Goal: Task Accomplishment & Management: Complete application form

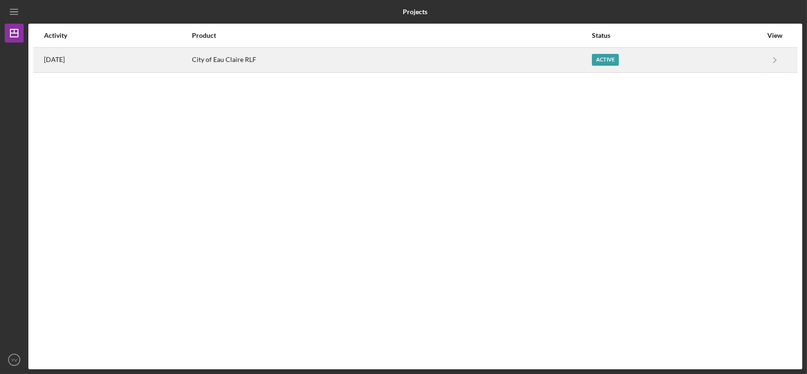
click at [382, 62] on div "City of Eau Claire RLF" at bounding box center [391, 60] width 399 height 24
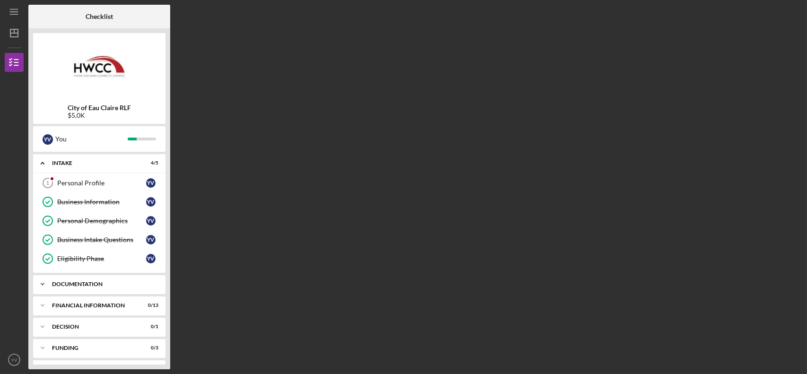
click at [77, 279] on div "Icon/Expander Documentation 8 / 14" at bounding box center [99, 284] width 132 height 19
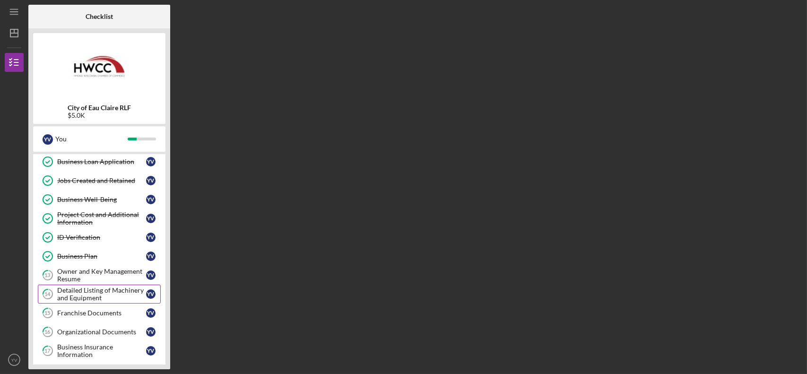
scroll to position [189, 0]
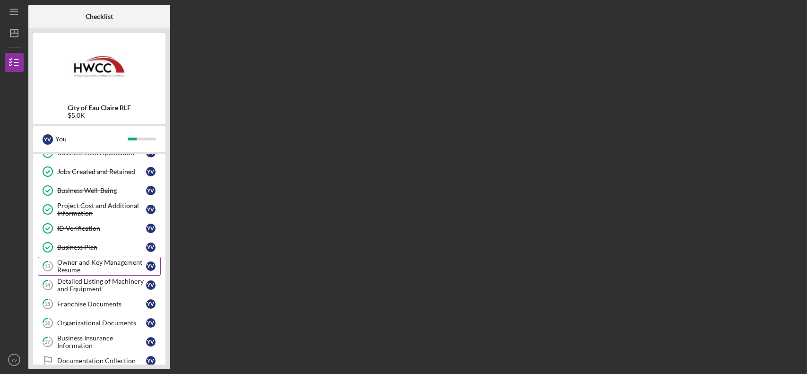
click at [91, 268] on div "Owner and Key Management Resume" at bounding box center [101, 266] width 89 height 15
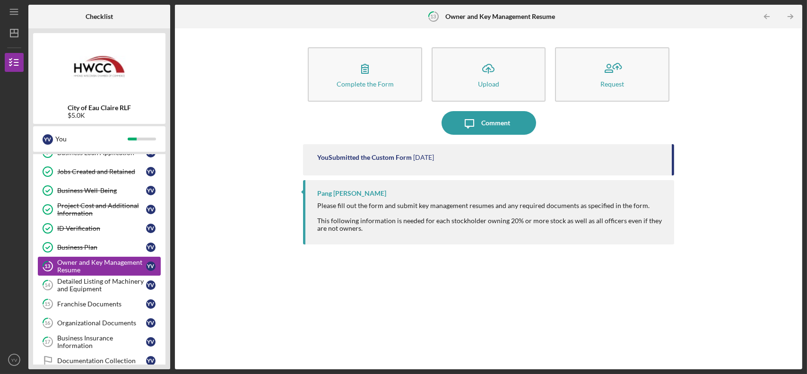
scroll to position [236, 0]
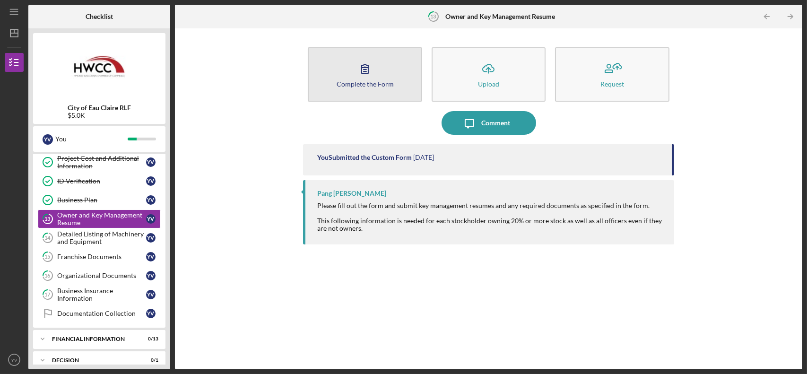
click at [356, 85] on div "Complete the Form" at bounding box center [365, 83] width 57 height 7
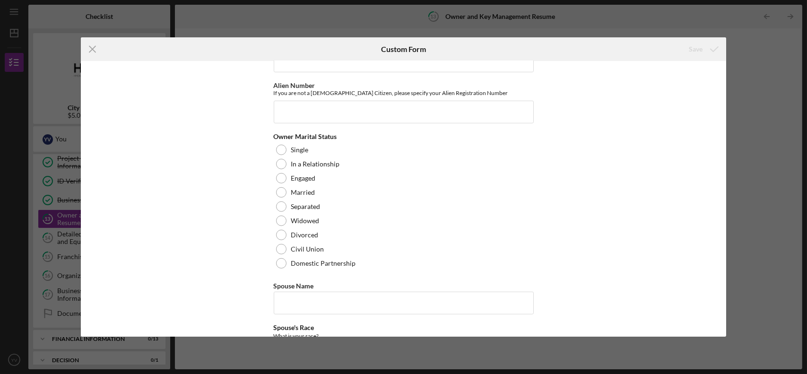
scroll to position [1513, 0]
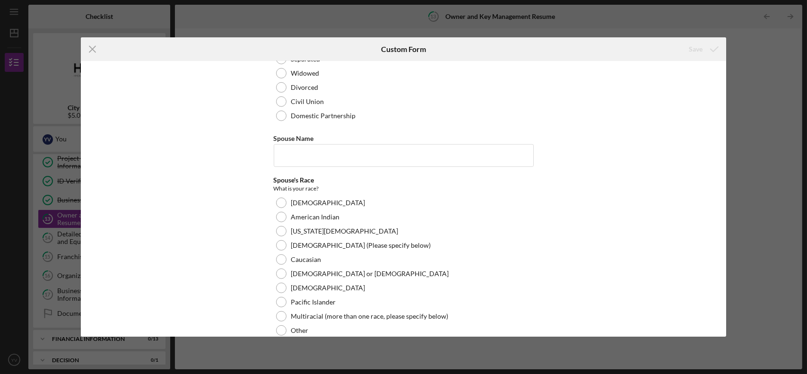
click at [94, 50] on line at bounding box center [92, 49] width 6 height 6
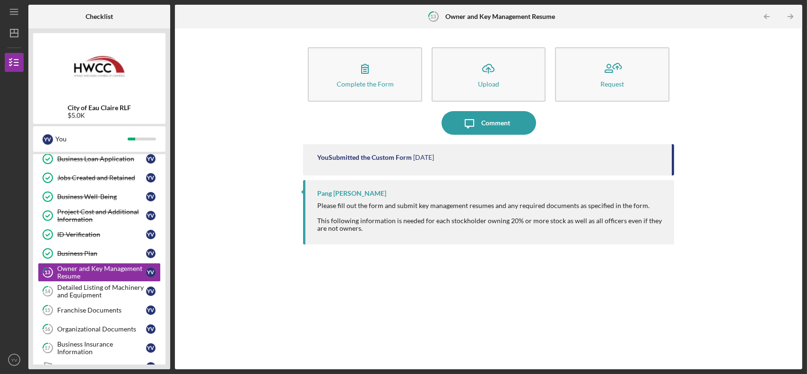
scroll to position [186, 0]
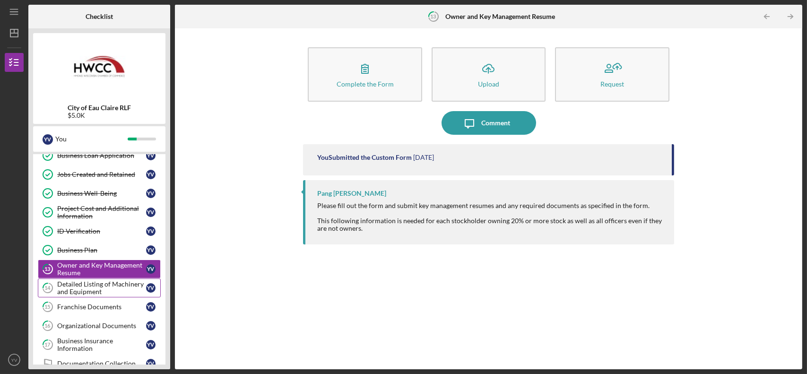
click at [107, 288] on div "Detailed Listing of Machinery and Equipment" at bounding box center [101, 287] width 89 height 15
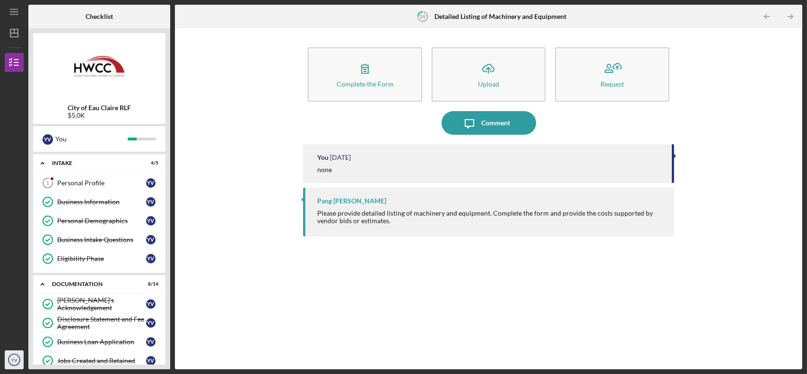
click at [14, 356] on icon "YV" at bounding box center [14, 360] width 19 height 24
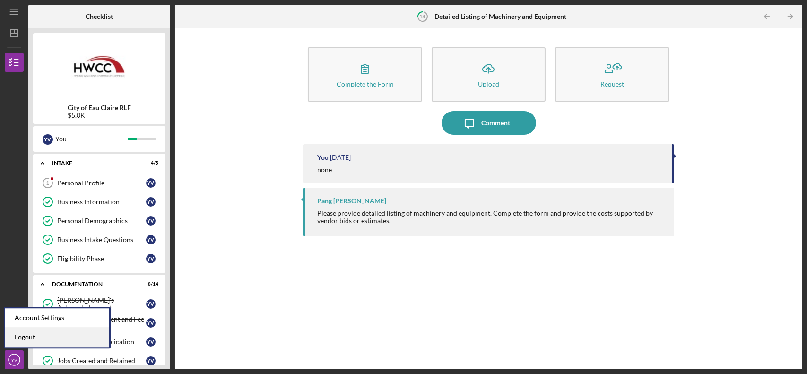
click at [57, 336] on link "Logout" at bounding box center [57, 337] width 104 height 19
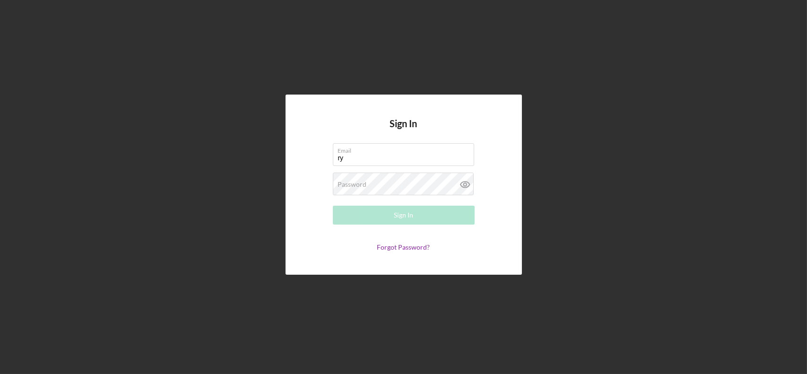
type input "rysportscards@gmail.com"
click at [353, 181] on label "Password" at bounding box center [352, 185] width 29 height 8
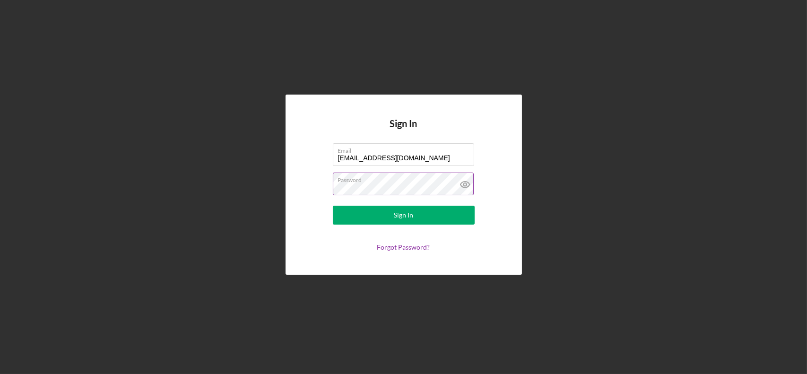
click at [333, 206] on button "Sign In" at bounding box center [404, 215] width 142 height 19
